Goal: Find specific page/section: Find specific page/section

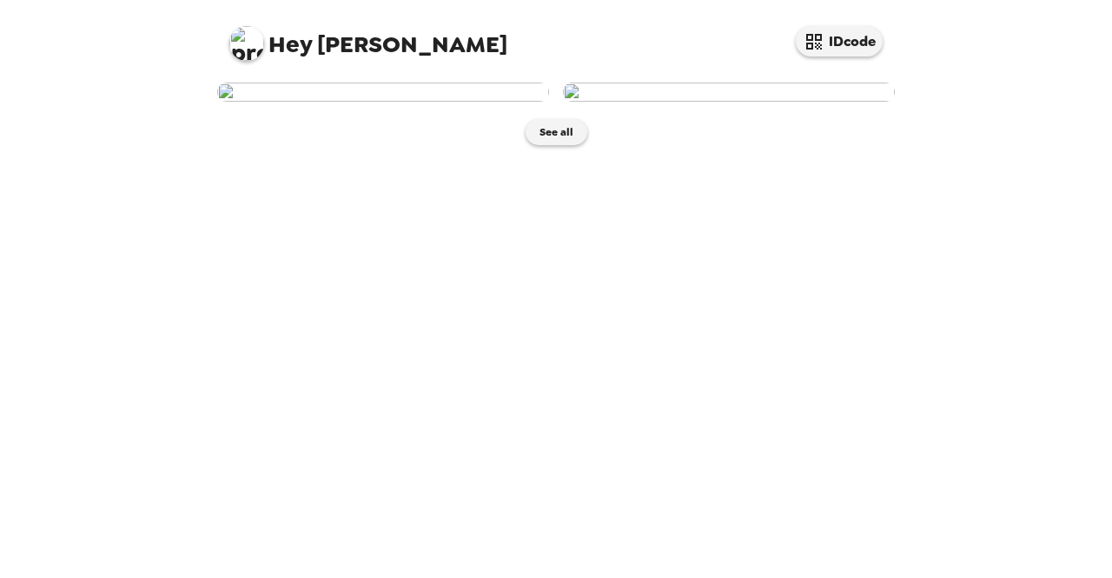
scroll to position [62, 0]
click at [771, 102] on img at bounding box center [729, 92] width 332 height 19
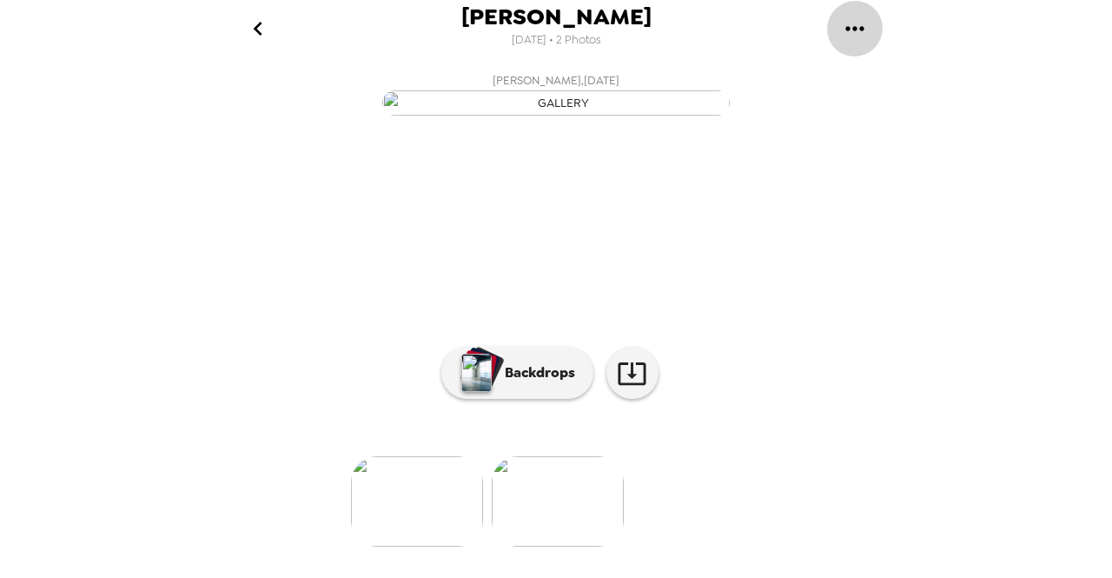
click at [862, 20] on icon "gallery menu" at bounding box center [855, 29] width 28 height 28
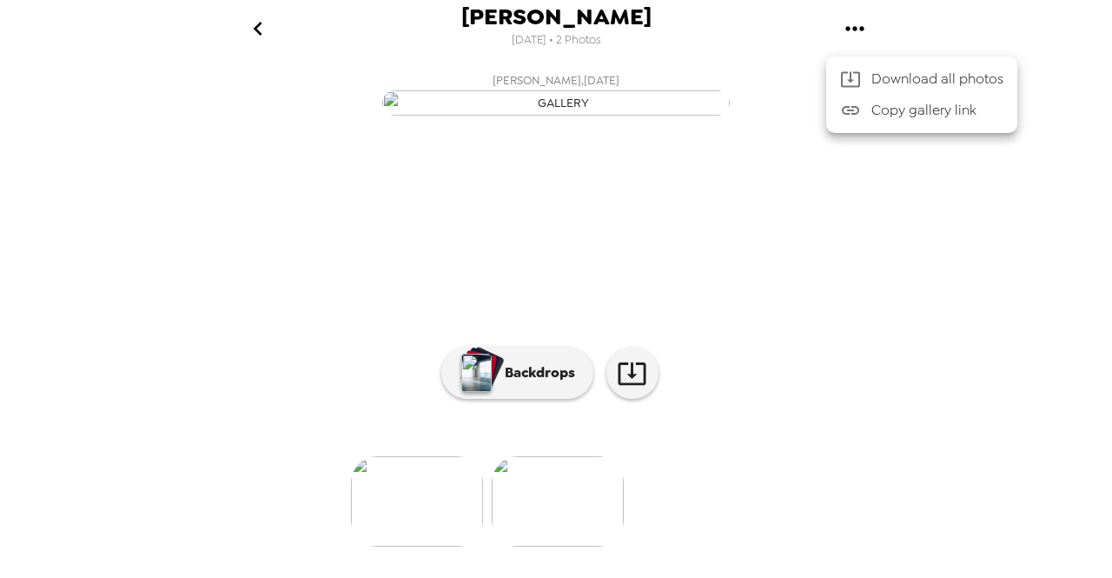
click at [838, 255] on div at bounding box center [556, 289] width 1112 height 578
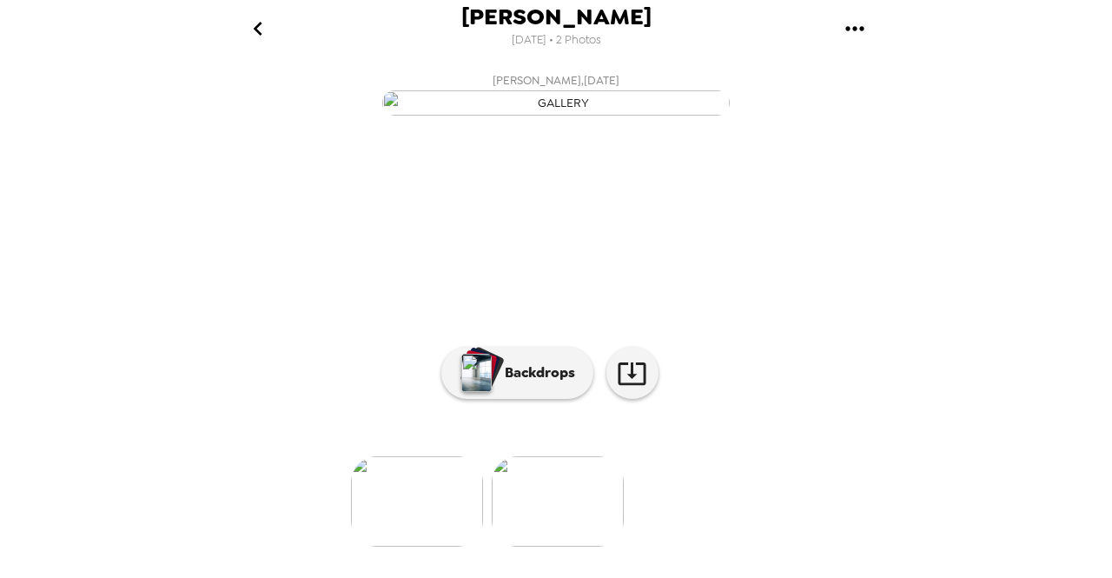
scroll to position [169, 0]
click at [635, 385] on icon at bounding box center [632, 373] width 28 height 23
drag, startPoint x: 598, startPoint y: 249, endPoint x: 308, endPoint y: 413, distance: 333.0
click at [308, 413] on div at bounding box center [556, 473] width 695 height 148
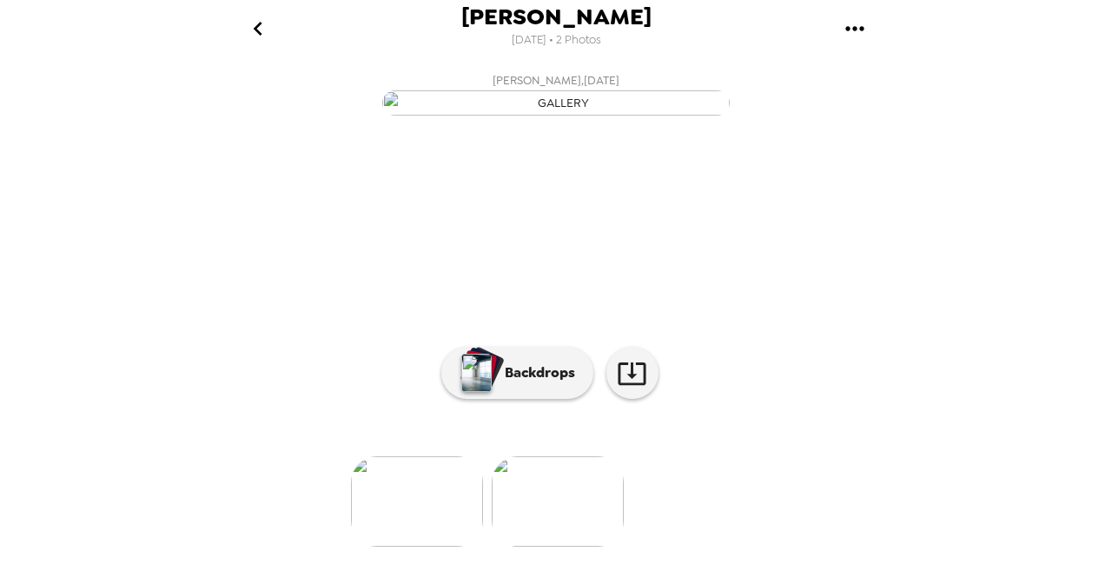
scroll to position [0, 0]
click at [255, 29] on icon "go back" at bounding box center [257, 29] width 9 height 14
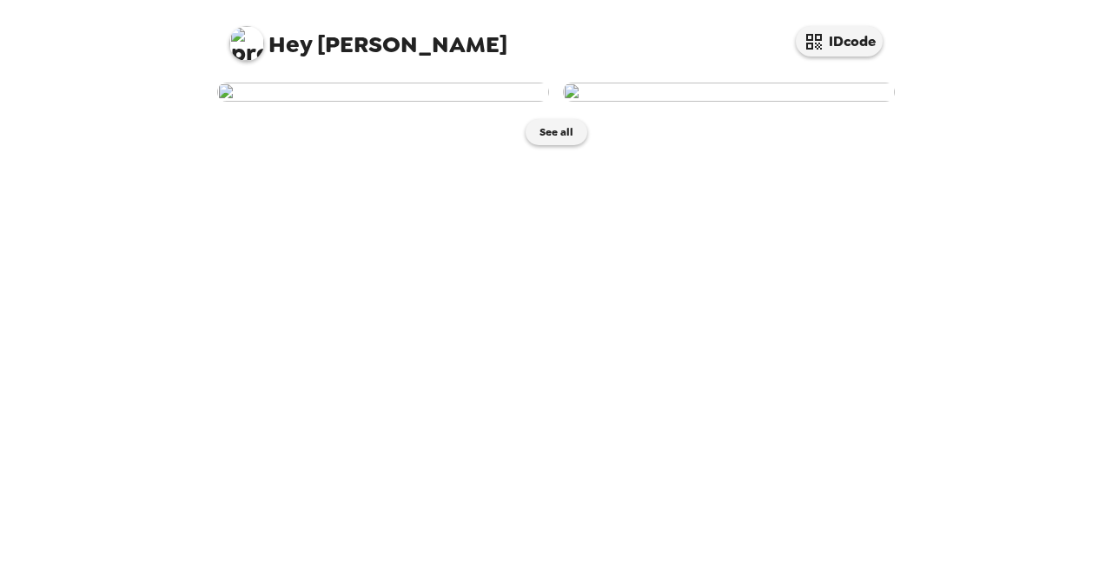
scroll to position [62, 0]
drag, startPoint x: 688, startPoint y: 322, endPoint x: 650, endPoint y: 308, distance: 41.0
click at [650, 102] on img at bounding box center [729, 92] width 332 height 19
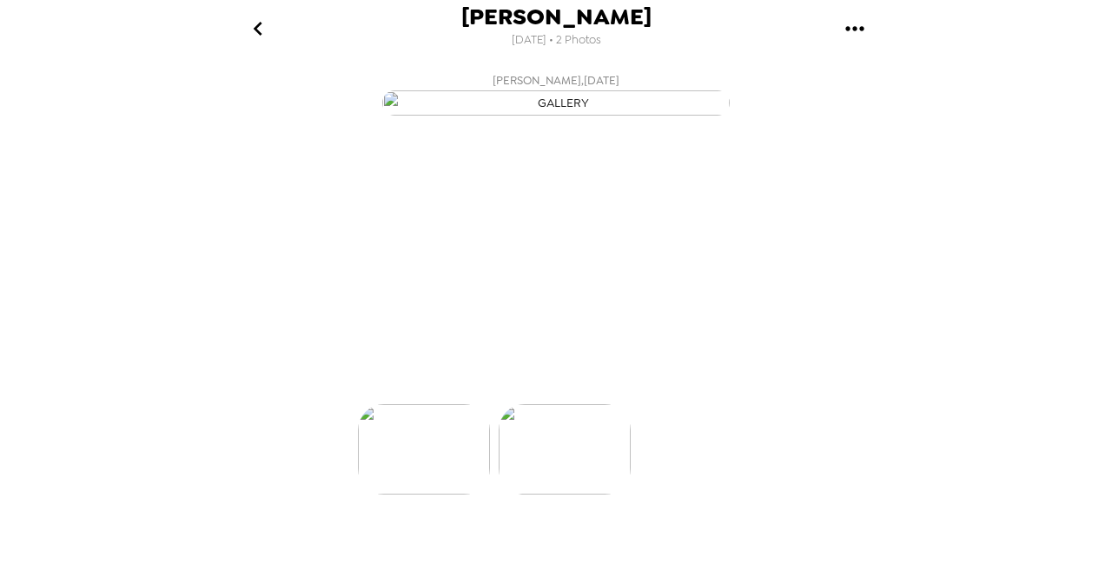
scroll to position [0, 139]
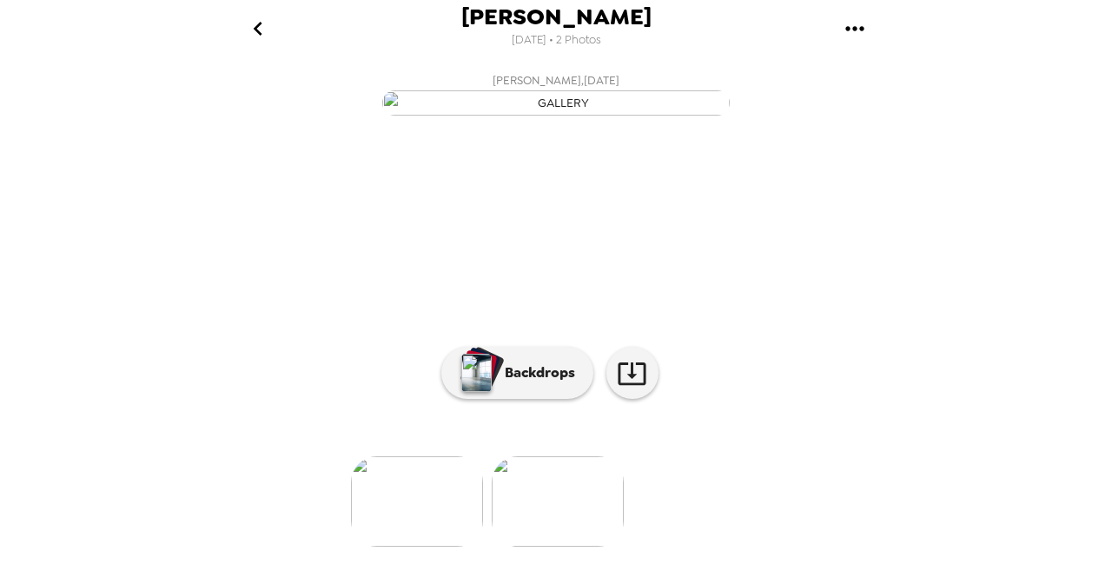
click at [845, 35] on icon "gallery menu" at bounding box center [855, 29] width 28 height 28
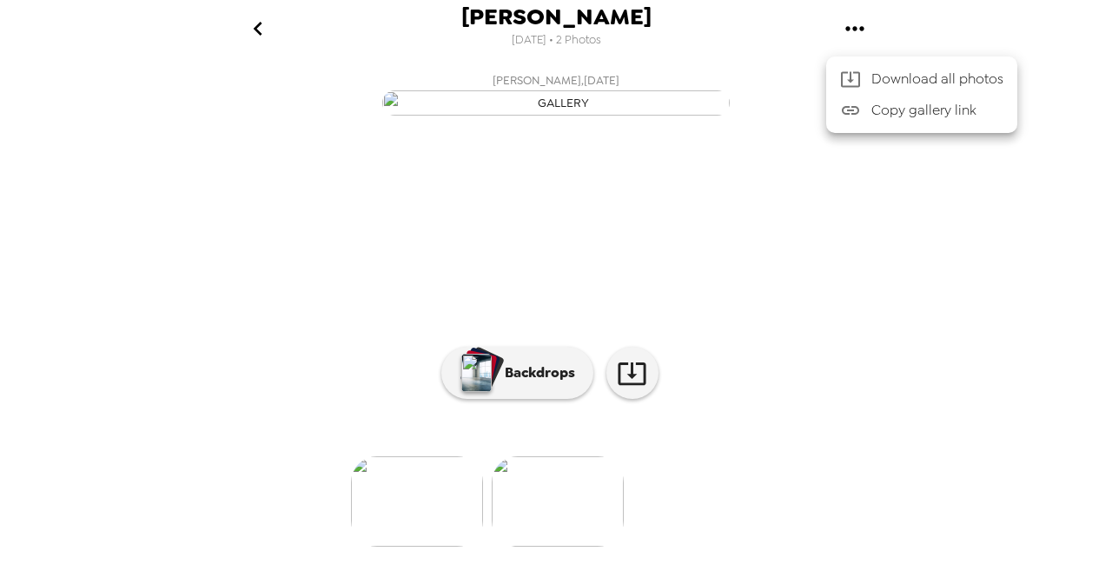
click at [735, 387] on div at bounding box center [556, 289] width 1112 height 578
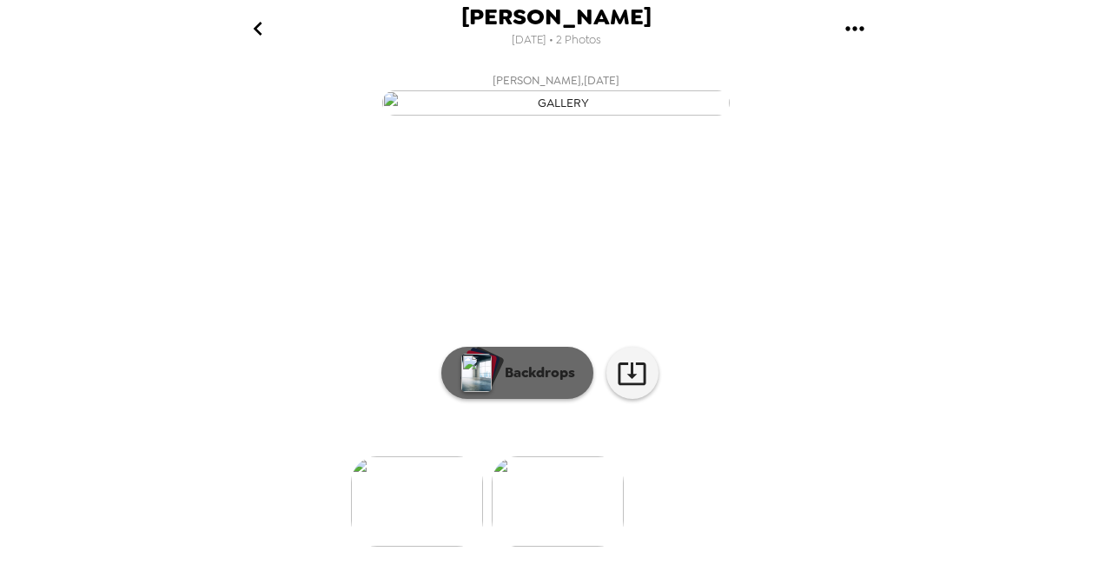
click at [546, 399] on button "Backdrops" at bounding box center [517, 373] width 152 height 52
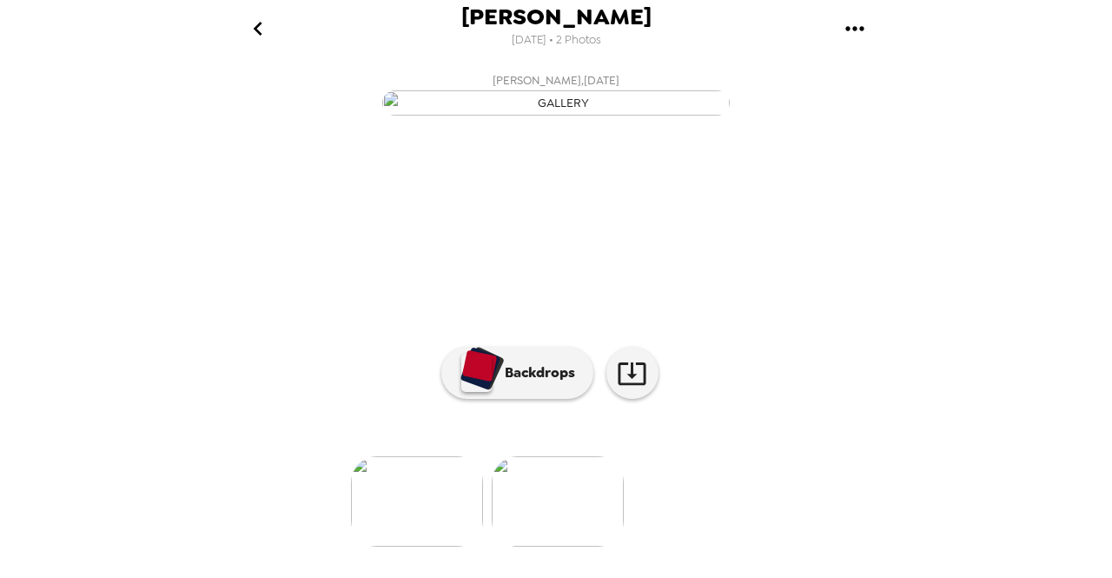
scroll to position [174, 0]
click at [454, 482] on img at bounding box center [417, 501] width 132 height 90
click at [674, 517] on img at bounding box center [697, 501] width 132 height 90
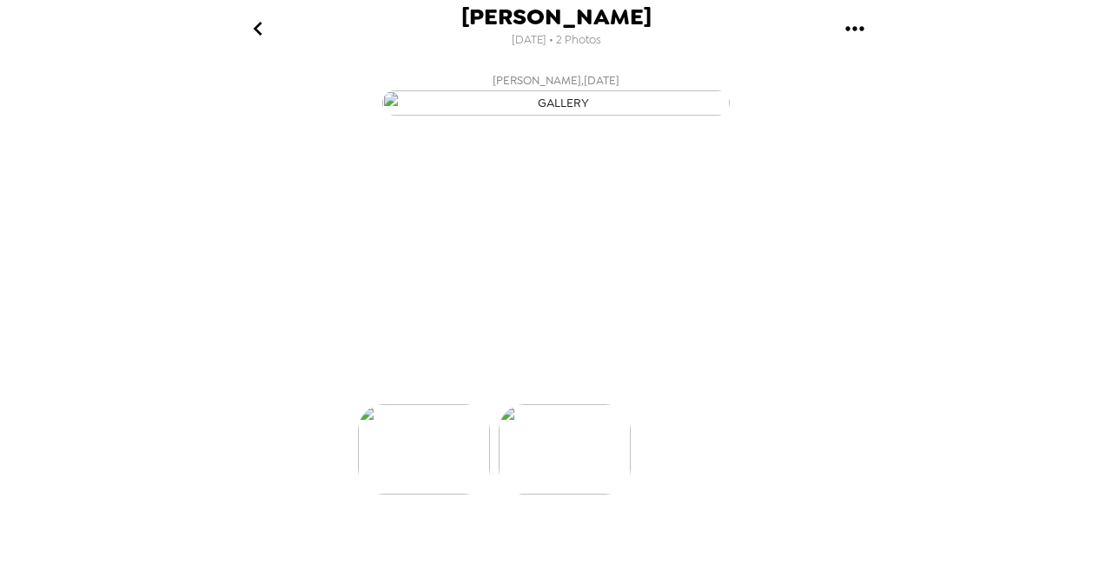
scroll to position [0, 139]
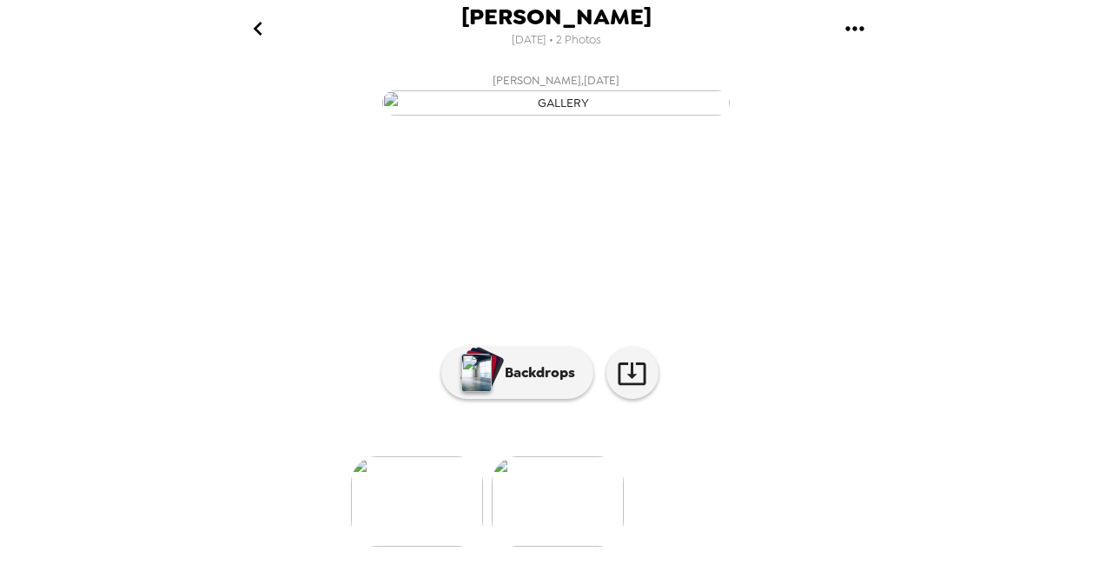
click at [453, 545] on img at bounding box center [417, 501] width 132 height 90
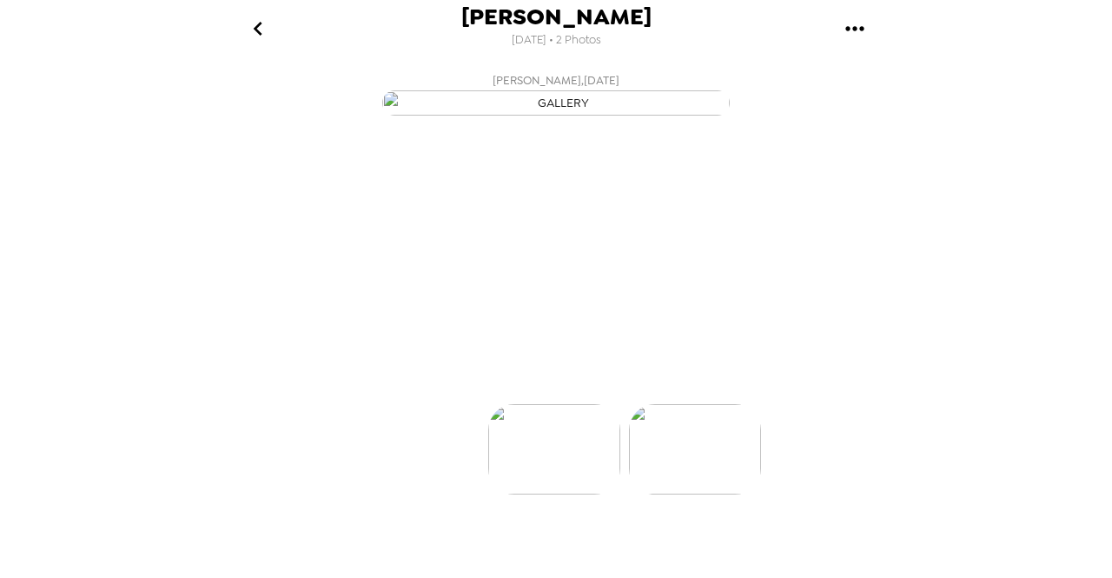
scroll to position [0, 0]
